Goal: Navigation & Orientation: Find specific page/section

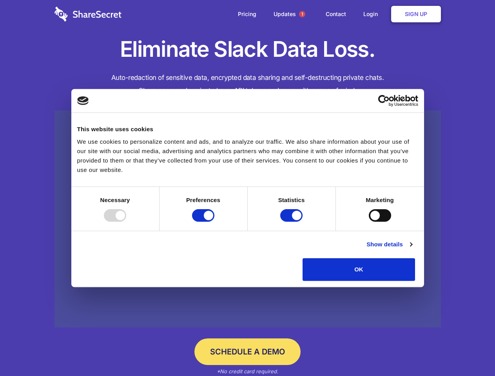
click at [126, 222] on div at bounding box center [115, 215] width 22 height 13
click at [214, 222] on input "Preferences" at bounding box center [203, 215] width 22 height 13
checkbox input "false"
click at [292, 222] on input "Statistics" at bounding box center [291, 215] width 22 height 13
checkbox input "false"
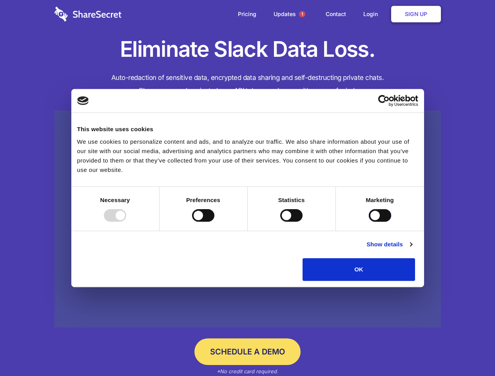
click at [368, 222] on input "Marketing" at bounding box center [379, 215] width 22 height 13
checkbox input "true"
click at [412, 249] on link "Show details" at bounding box center [388, 244] width 45 height 9
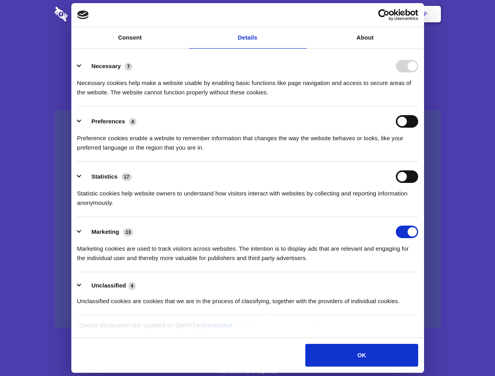
click at [433, 283] on link at bounding box center [247, 218] width 386 height 217
click at [301, 14] on span "1" at bounding box center [302, 14] width 6 height 6
